Goal: Transaction & Acquisition: Purchase product/service

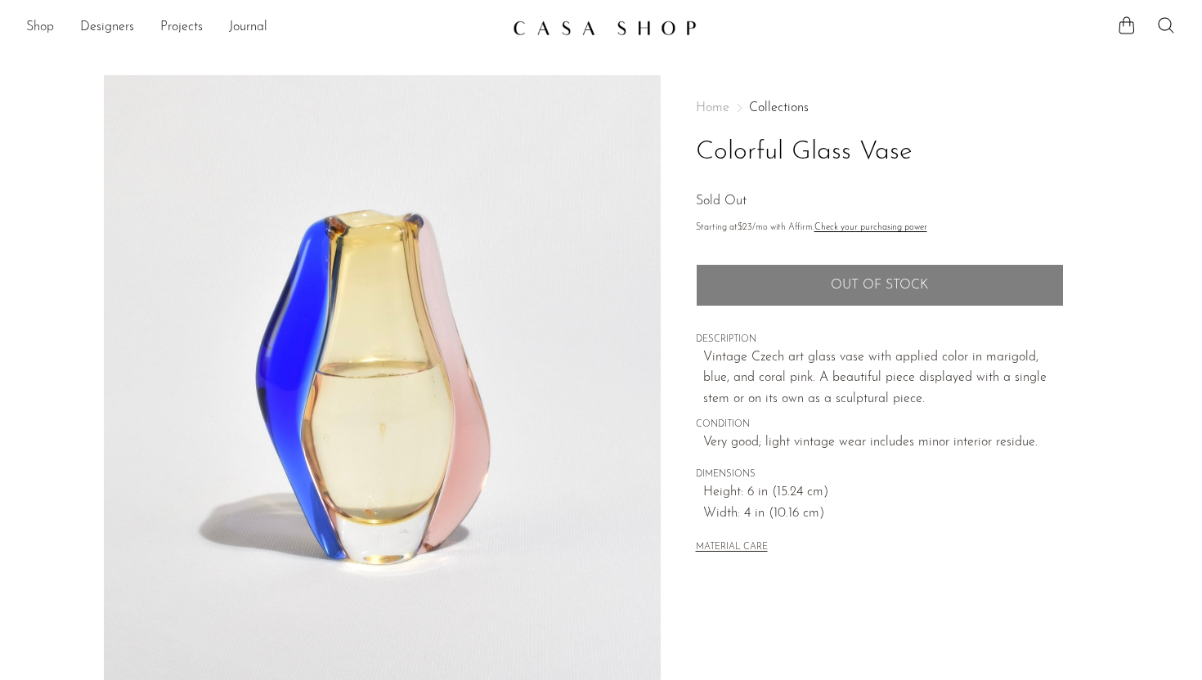
click at [39, 20] on link "Shop" at bounding box center [40, 27] width 28 height 21
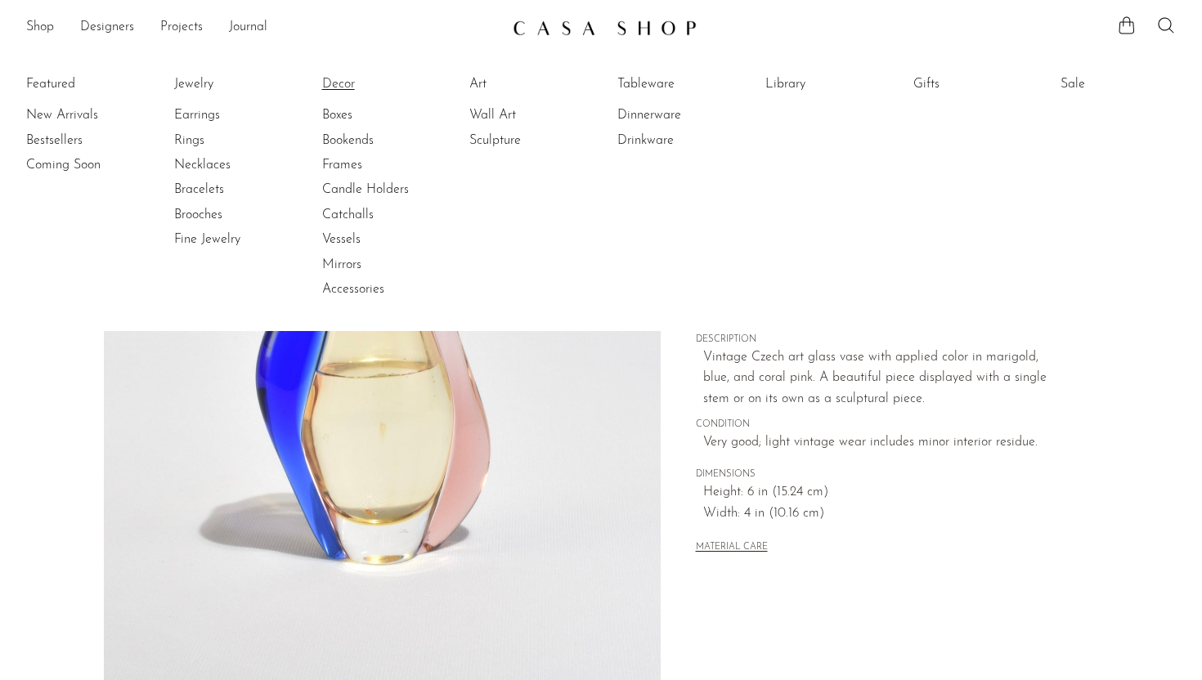
click at [347, 75] on link "Decor" at bounding box center [383, 84] width 123 height 18
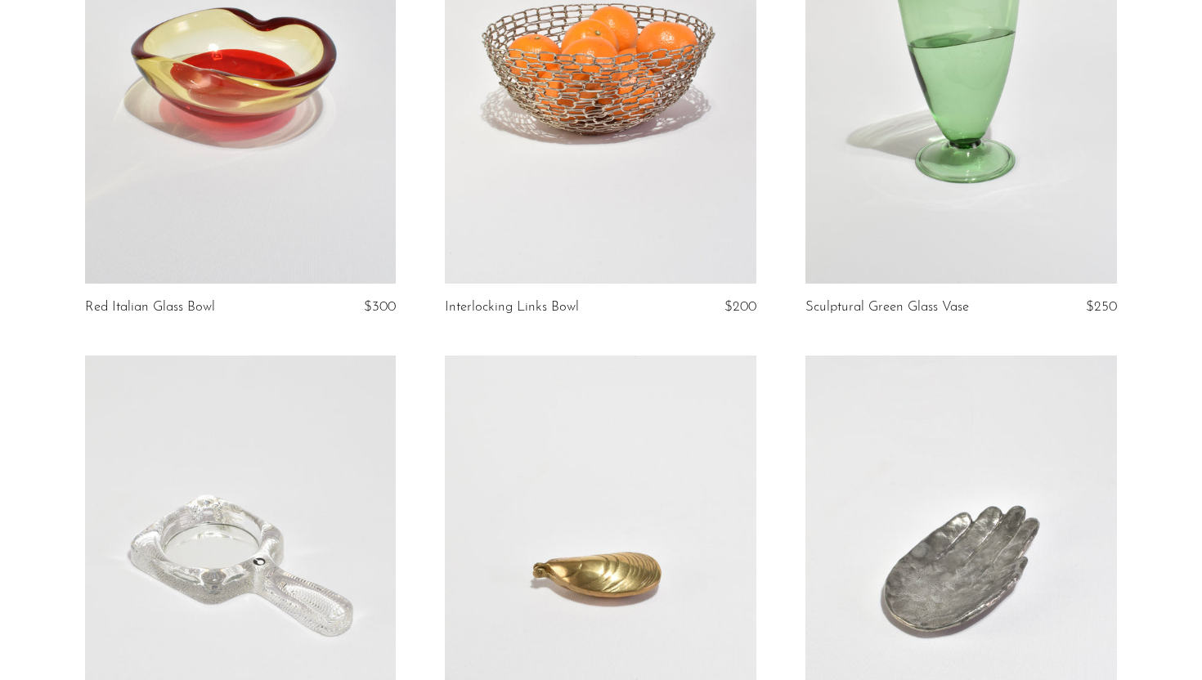
scroll to position [807, 0]
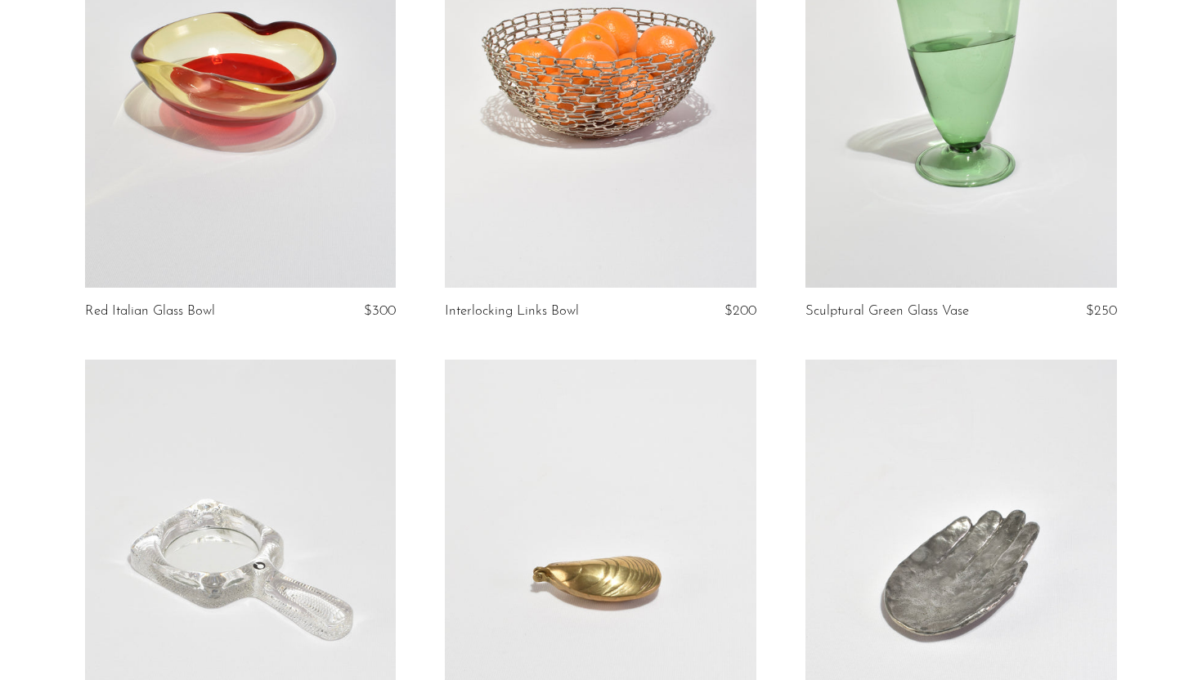
click at [266, 177] on link at bounding box center [241, 70] width 312 height 436
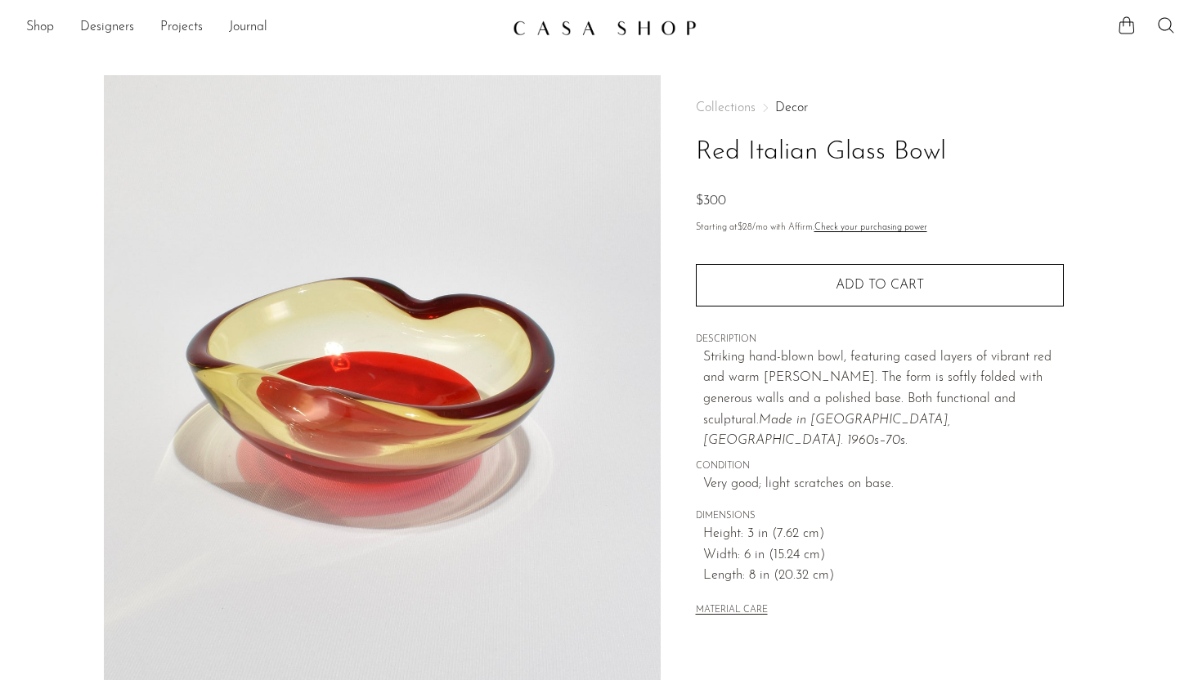
click at [766, 164] on h1 "Red Italian Glass Bowl" at bounding box center [880, 153] width 368 height 42
copy div "Red Italian Glass Bowl"
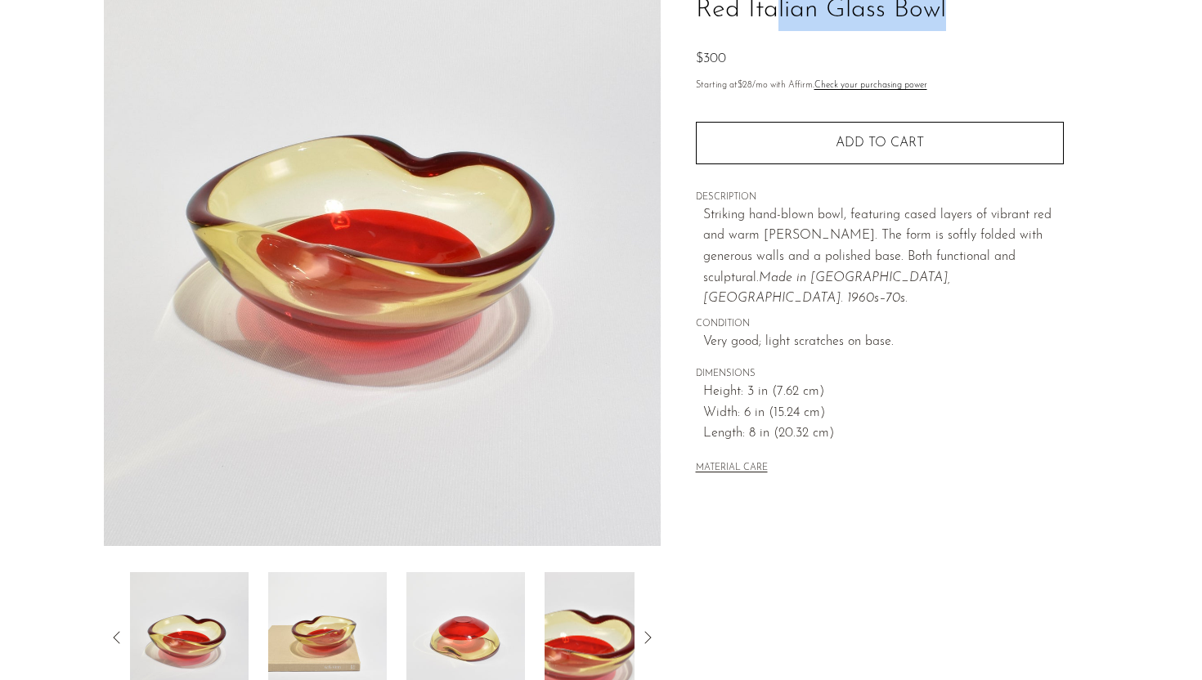
scroll to position [384, 0]
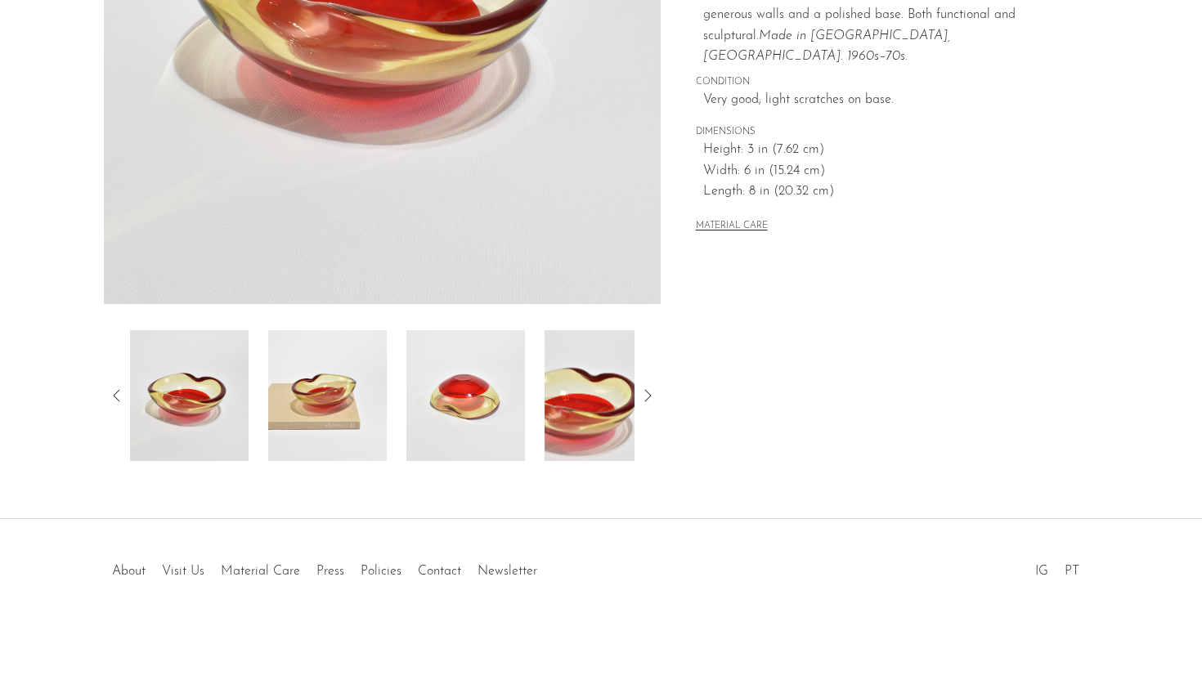
click at [348, 390] on img at bounding box center [327, 395] width 119 height 131
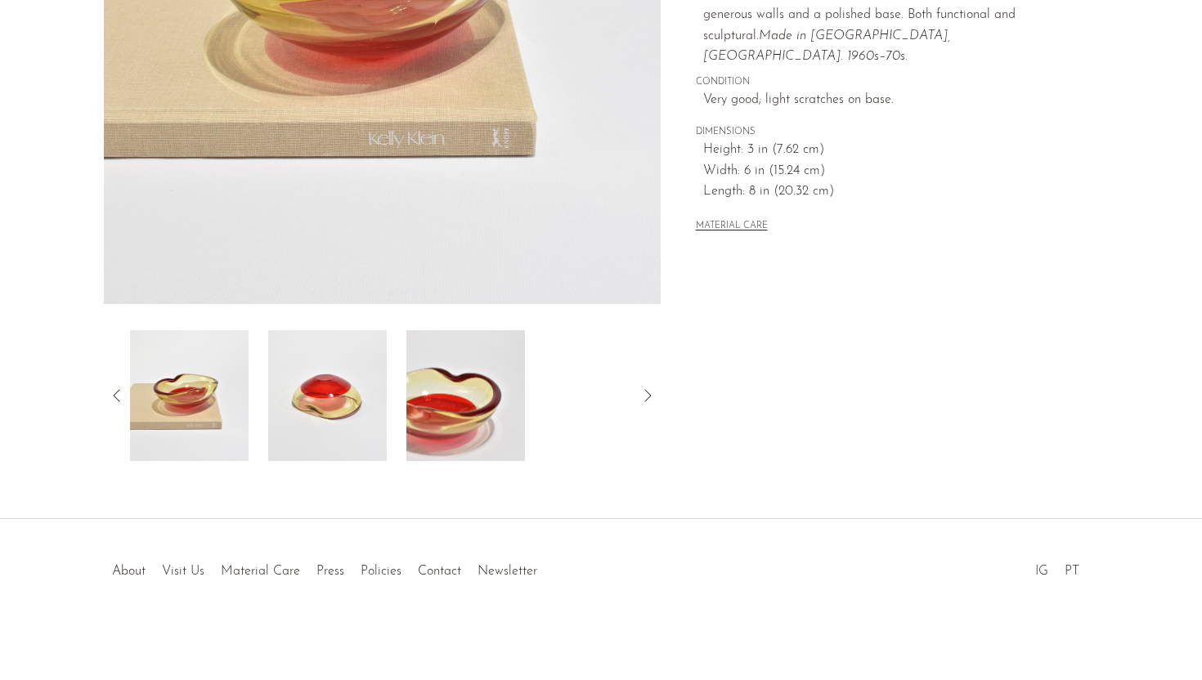
click at [356, 393] on img at bounding box center [327, 395] width 119 height 131
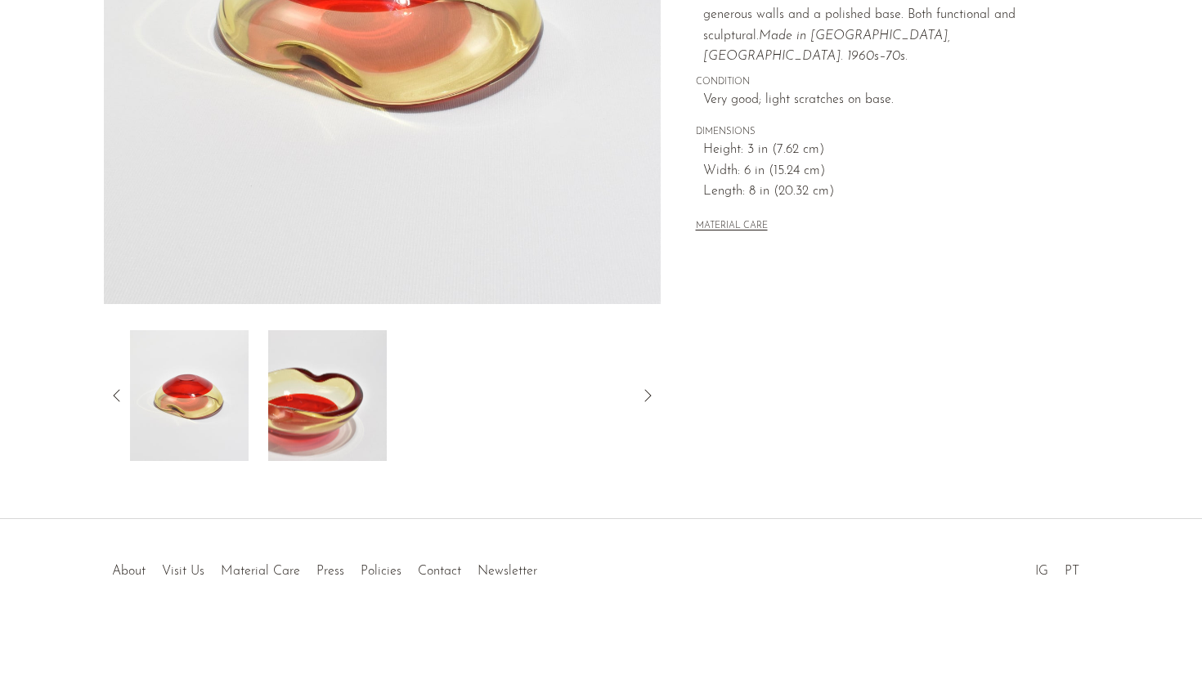
click at [356, 405] on img at bounding box center [327, 395] width 119 height 131
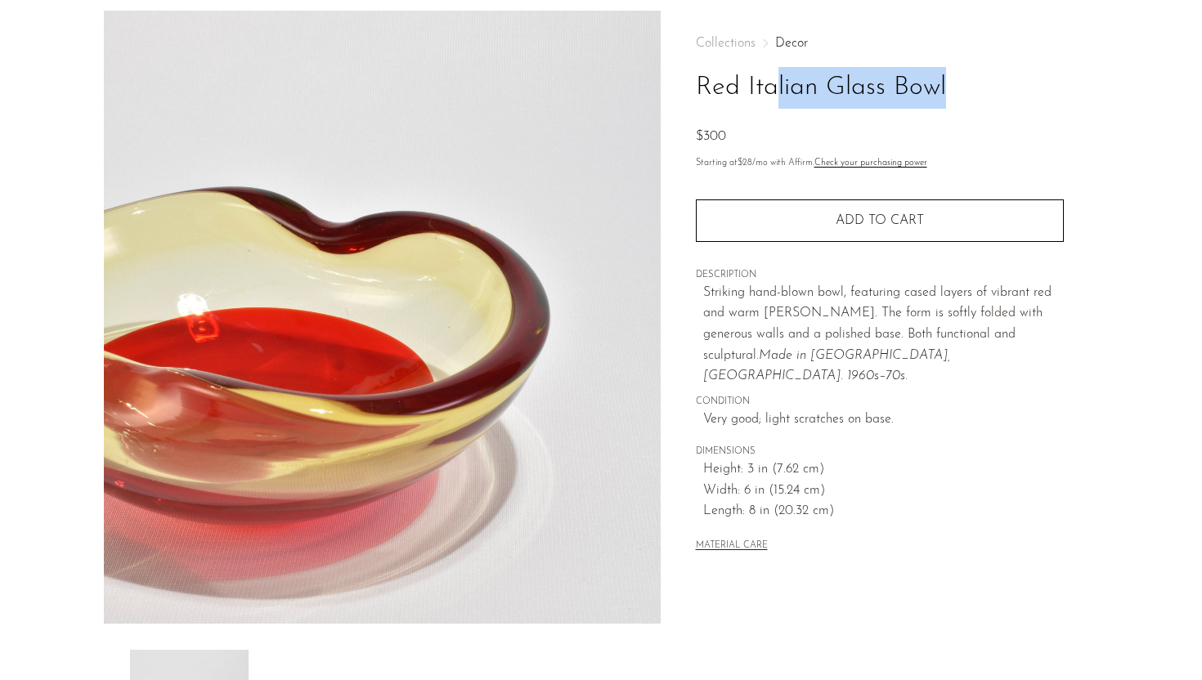
scroll to position [64, 0]
